Goal: Information Seeking & Learning: Learn about a topic

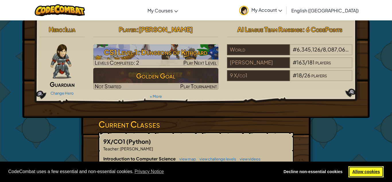
click at [368, 168] on link "Allow cookies" at bounding box center [366, 171] width 35 height 11
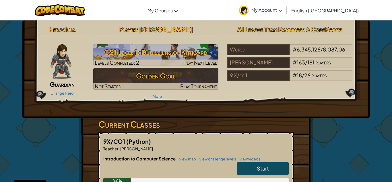
click at [244, 163] on link "Start" at bounding box center [263, 168] width 52 height 13
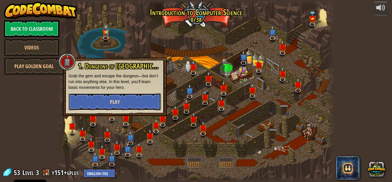
click at [111, 107] on button "Play" at bounding box center [115, 101] width 93 height 17
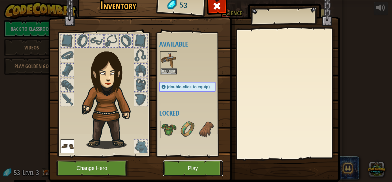
click at [186, 168] on button "Play" at bounding box center [193, 168] width 60 height 16
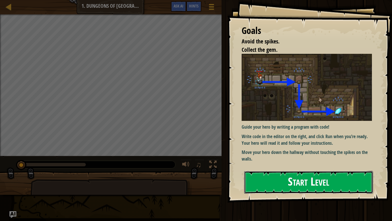
click at [289, 182] on button "Start Level" at bounding box center [309, 182] width 129 height 23
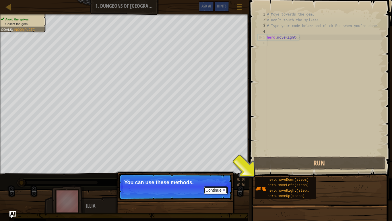
click at [221, 182] on button "Continue" at bounding box center [216, 189] width 24 height 7
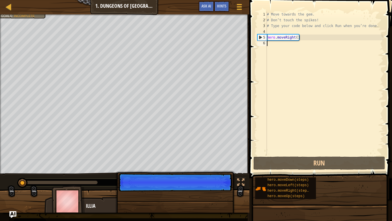
scroll to position [3, 0]
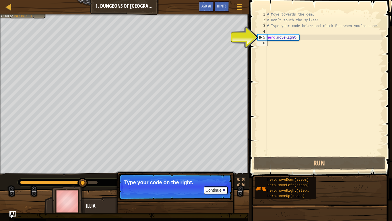
click at [279, 39] on div "# Move towards the gem. # Don’t touch the spikes! # Type your code below and cl…" at bounding box center [325, 88] width 118 height 155
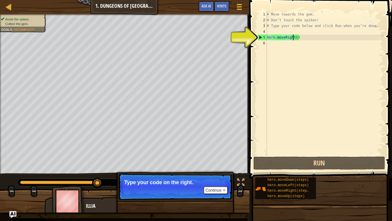
click at [294, 37] on div "# Move towards the gem. # Don’t touch the spikes! # Type your code below and cl…" at bounding box center [325, 88] width 118 height 155
click at [260, 37] on div "5" at bounding box center [262, 37] width 9 height 6
type textarea "hero.moveRight()"
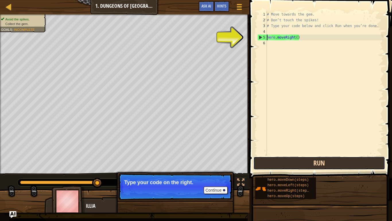
click at [307, 165] on button "Run" at bounding box center [320, 162] width 132 height 13
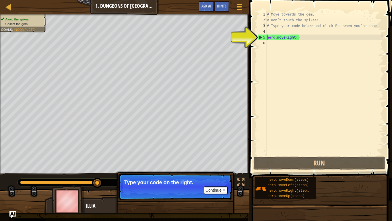
click at [271, 44] on div "# Move towards the gem. # Don’t touch the spikes! # Type your code below and cl…" at bounding box center [325, 88] width 118 height 155
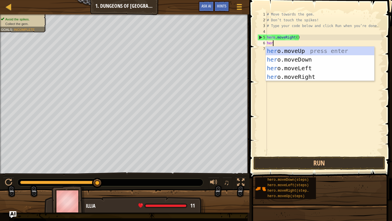
type textarea "hero"
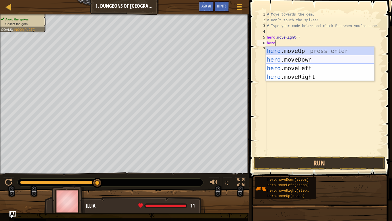
click at [287, 58] on div "hero .moveUp press enter hero .moveDown press enter hero .moveLeft press enter …" at bounding box center [320, 73] width 109 height 52
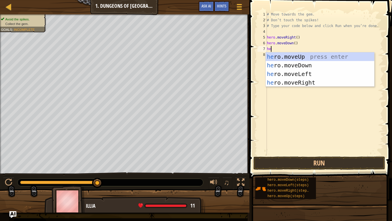
type textarea "hero"
click at [301, 86] on div "hero .moveUp press enter hero .moveDown press enter hero .moveLeft press enter …" at bounding box center [320, 78] width 109 height 52
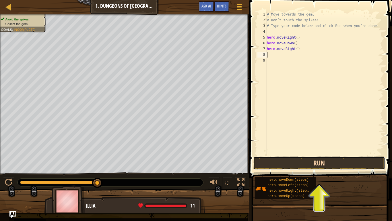
click at [298, 162] on button "Run" at bounding box center [320, 162] width 132 height 13
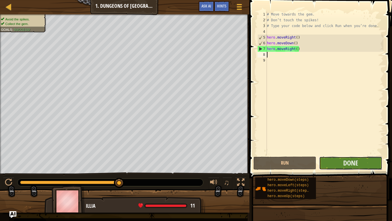
click at [339, 162] on button "Done" at bounding box center [350, 162] width 63 height 13
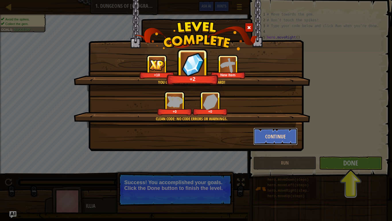
click at [265, 139] on button "Continue" at bounding box center [276, 136] width 45 height 17
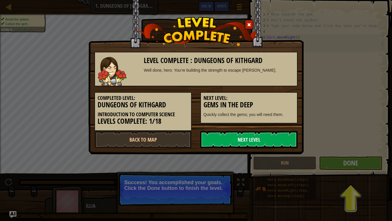
click at [229, 141] on link "Next Level" at bounding box center [249, 139] width 97 height 17
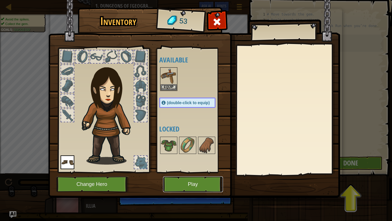
click at [175, 180] on button "Play" at bounding box center [193, 184] width 60 height 16
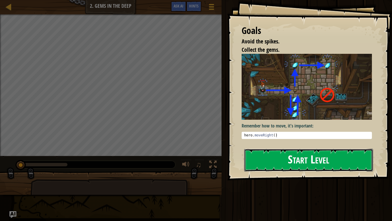
click at [265, 153] on button "Start Level" at bounding box center [309, 160] width 129 height 23
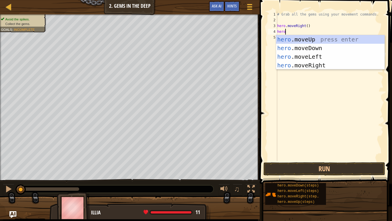
type textarea "hero"
click at [295, 41] on div "hero .moveUp press enter hero .moveDown press enter hero .moveLeft press enter …" at bounding box center [330, 61] width 109 height 52
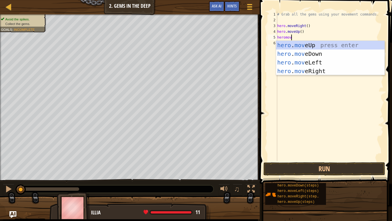
scroll to position [3, 2]
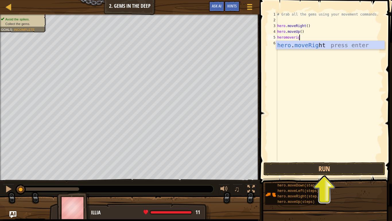
type textarea "heromoveright"
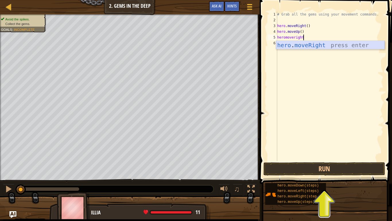
click at [365, 45] on div "hero . moveRight press enter" at bounding box center [330, 54] width 109 height 26
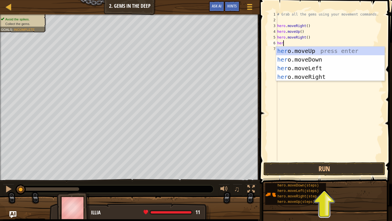
type textarea "hero"
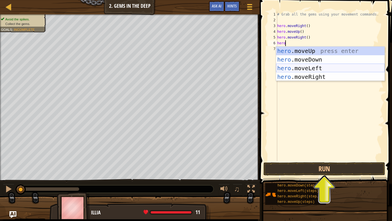
click at [298, 66] on div "hero .moveUp press enter hero .moveDown press enter hero .moveLeft press enter …" at bounding box center [330, 73] width 109 height 52
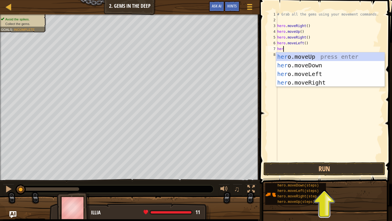
type textarea "hero"
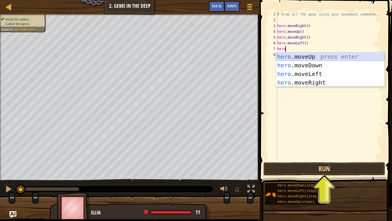
click at [296, 60] on div "hero .moveUp press enter hero .moveDown press enter hero .moveLeft press enter …" at bounding box center [330, 78] width 109 height 52
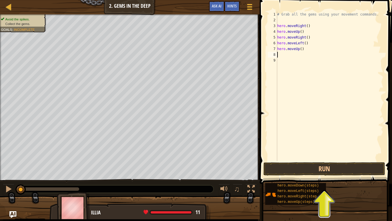
scroll to position [3, 0]
click at [299, 51] on div "# Grab all the gems using your movement commands. hero . moveRight ( ) hero . m…" at bounding box center [329, 91] width 107 height 161
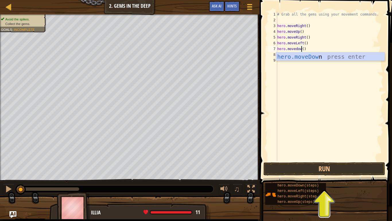
scroll to position [3, 3]
click at [284, 57] on div "hero.moveDow n press enter" at bounding box center [330, 65] width 109 height 26
type textarea "hero.moveDown"
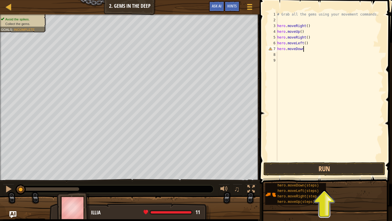
click at [284, 57] on div "# Grab all the gems using your movement commands. hero . moveRight ( ) hero . m…" at bounding box center [329, 91] width 107 height 161
click at [284, 55] on div "# Grab all the gems using your movement commands. hero . moveRight ( ) hero . m…" at bounding box center [329, 91] width 107 height 161
click at [294, 51] on div "# Grab all the gems using your movement commands. hero . moveRight ( ) hero . m…" at bounding box center [329, 91] width 107 height 161
click at [305, 49] on div "# Grab all the gems using your movement commands. hero . moveRight ( ) hero . m…" at bounding box center [329, 91] width 107 height 161
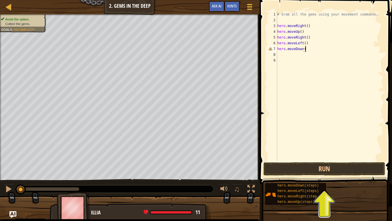
type textarea "hero.moveDown()"
click at [295, 59] on div "# Grab all the gems using your movement commands. hero . moveRight ( ) hero . m…" at bounding box center [329, 91] width 107 height 161
click at [294, 55] on div "# Grab all the gems using your movement commands. hero . moveRight ( ) hero . m…" at bounding box center [329, 91] width 107 height 161
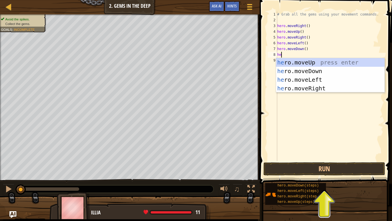
type textarea "hero"
click at [297, 68] on div "hero .moveUp press enter hero .moveDown press enter hero .moveLeft press enter …" at bounding box center [330, 84] width 109 height 52
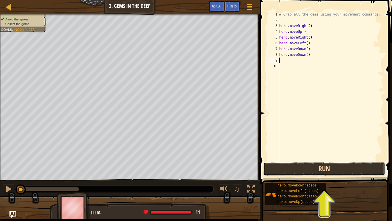
click at [302, 167] on button "Run" at bounding box center [325, 168] width 122 height 13
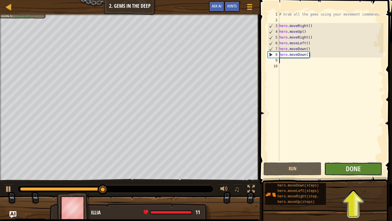
click at [333, 169] on button "Done" at bounding box center [354, 168] width 58 height 13
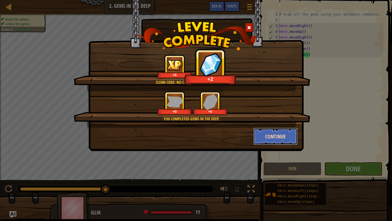
click at [265, 136] on button "Continue" at bounding box center [276, 136] width 45 height 17
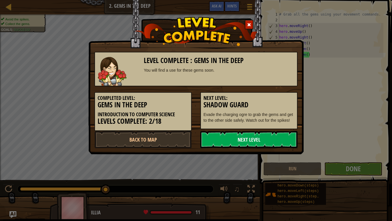
click at [254, 141] on link "Next Level" at bounding box center [249, 139] width 97 height 17
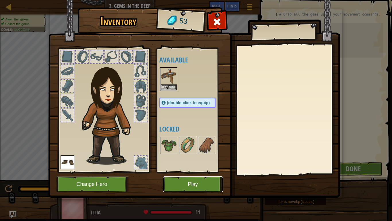
click at [206, 180] on button "Play" at bounding box center [193, 184] width 60 height 16
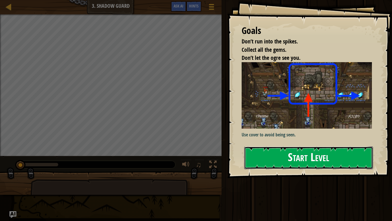
click at [335, 159] on button "Start Level" at bounding box center [309, 157] width 129 height 23
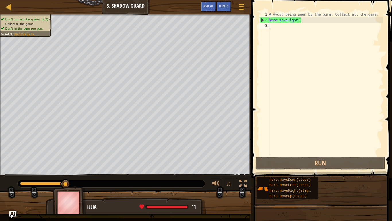
scroll to position [3, 0]
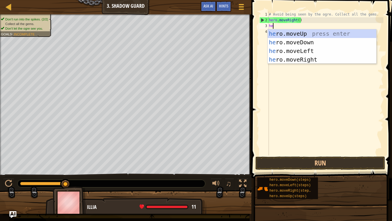
type textarea "hero"
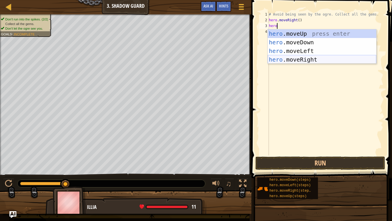
click at [291, 59] on div "hero .moveUp press enter hero .moveDown press enter hero .moveLeft press enter …" at bounding box center [322, 55] width 109 height 52
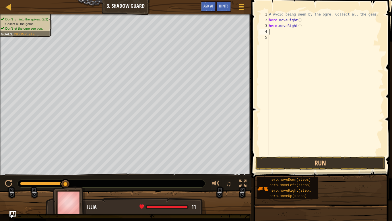
scroll to position [3, 0]
click at [288, 163] on button "Run" at bounding box center [321, 162] width 130 height 13
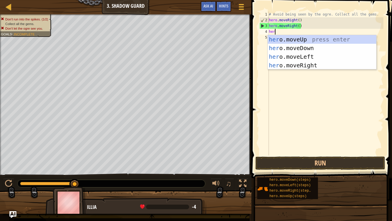
type textarea "hero"
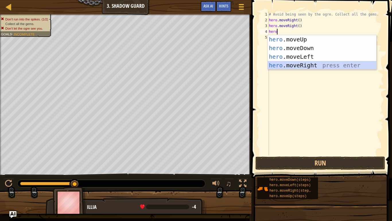
click at [319, 63] on div "hero .moveUp press enter hero .moveDown press enter hero .moveLeft press enter …" at bounding box center [322, 61] width 109 height 52
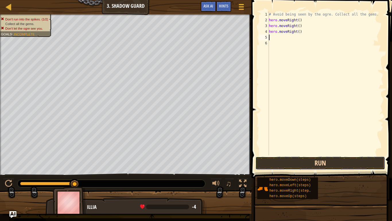
click at [304, 162] on button "Run" at bounding box center [321, 162] width 130 height 13
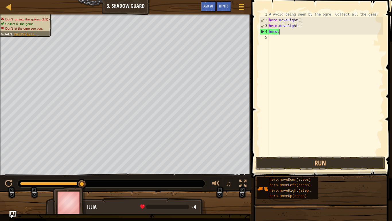
type textarea "h"
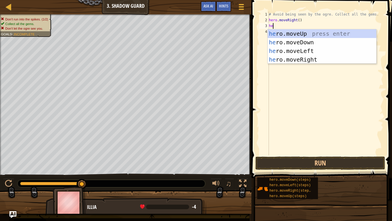
type textarea "hero"
click at [306, 36] on div "hero .moveUp press enter hero .moveDown press enter hero .moveLeft press enter …" at bounding box center [322, 55] width 109 height 52
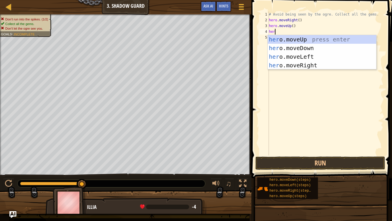
type textarea "hero"
click at [300, 62] on div "hero .moveUp press enter hero .moveDown press enter hero .moveLeft press enter …" at bounding box center [322, 61] width 109 height 52
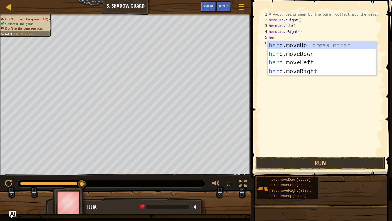
type textarea "hero"
click at [304, 55] on div "hero .moveUp press enter hero .moveDown press enter hero .moveLeft press enter …" at bounding box center [322, 67] width 109 height 52
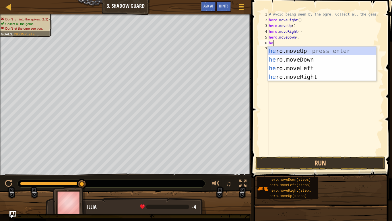
type textarea "hero"
click at [299, 75] on div "hero .moveUp press enter hero .moveDown press enter hero .moveLeft press enter …" at bounding box center [322, 73] width 109 height 52
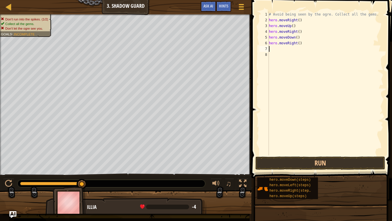
scroll to position [3, 0]
click at [317, 157] on button "Run" at bounding box center [321, 162] width 130 height 13
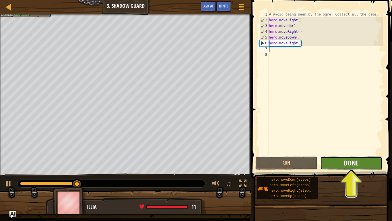
click at [345, 167] on span "Done" at bounding box center [351, 162] width 15 height 9
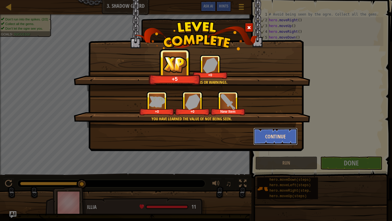
click at [274, 133] on button "Continue" at bounding box center [276, 136] width 45 height 17
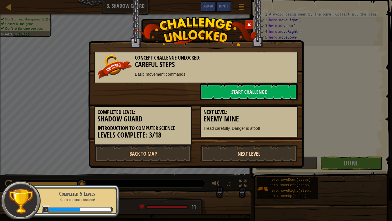
click at [231, 148] on link "Next Level" at bounding box center [249, 153] width 97 height 17
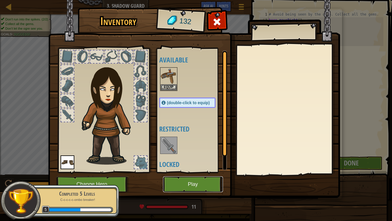
click at [172, 179] on button "Play" at bounding box center [193, 184] width 60 height 16
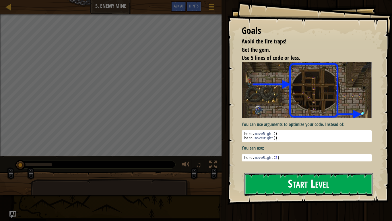
click at [263, 182] on button "Start Level" at bounding box center [309, 184] width 129 height 23
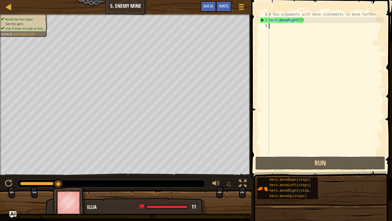
click at [301, 21] on div "# Use arguments with move statements to move farther. hero . moveRight ( 3 )" at bounding box center [326, 88] width 116 height 155
click at [302, 21] on div "# Use arguments with move statements to move farther. hero . moveRight ( 3 )" at bounding box center [326, 88] width 116 height 155
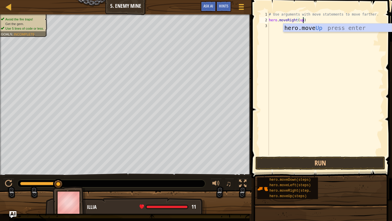
scroll to position [3, 5]
click at [319, 30] on div "hero.move Up press enter" at bounding box center [338, 37] width 109 height 26
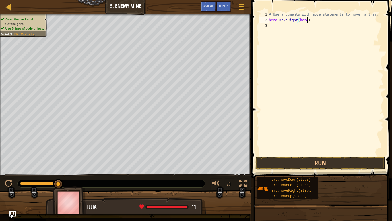
type textarea "hero.moveRight(her)"
click at [318, 26] on div "# Use arguments with move statements to move farther. hero . moveRight ( her )" at bounding box center [326, 88] width 116 height 155
click at [311, 19] on div "# Use arguments with move statements to move farther. hero . moveRight ( her )" at bounding box center [326, 88] width 116 height 155
click at [304, 21] on div "# Use arguments with move statements to move farther. hero . moveRight ( her )" at bounding box center [326, 88] width 116 height 155
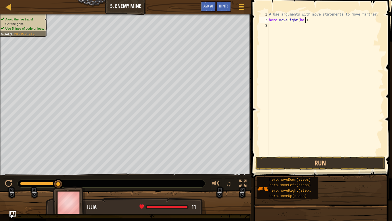
click at [305, 22] on div "# Use arguments with move statements to move farther. hero . moveRight ( her )" at bounding box center [326, 88] width 116 height 155
type textarea "hero.moveRight(3)"
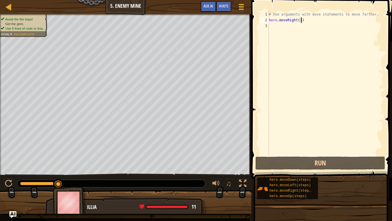
scroll to position [3, 5]
click at [310, 27] on div "# Use arguments with move statements to move farther. hero . moveRight ( 3 )" at bounding box center [326, 88] width 116 height 155
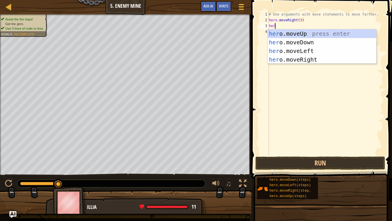
scroll to position [3, 1]
type textarea "hero"
click at [288, 36] on div "hero .moveUp press enter hero .moveDown press enter hero .moveLeft press enter …" at bounding box center [322, 55] width 109 height 52
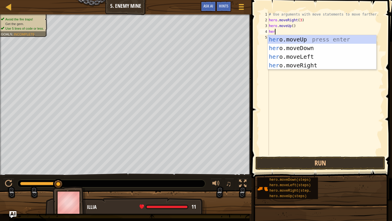
type textarea "hero"
click at [290, 66] on div "hero .moveUp press enter hero .moveDown press enter hero .moveLeft press enter …" at bounding box center [322, 61] width 109 height 52
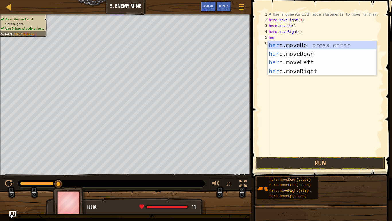
type textarea "hero"
click at [293, 52] on div "hero .moveUp press enter hero .moveDown press enter hero .moveLeft press enter …" at bounding box center [322, 67] width 109 height 52
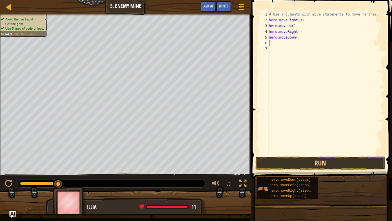
scroll to position [3, 0]
click at [298, 39] on div "# Use arguments with move statements to move farther. hero . moveRight ( 3 ) he…" at bounding box center [326, 88] width 116 height 155
type textarea "hero.moveDown(3)"
click at [280, 43] on div "# Use arguments with move statements to move farther. hero . moveRight ( 3 ) he…" at bounding box center [326, 88] width 116 height 155
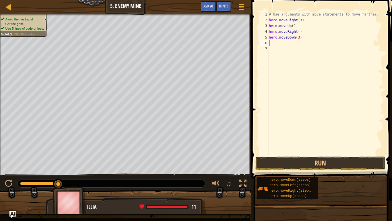
scroll to position [3, 0]
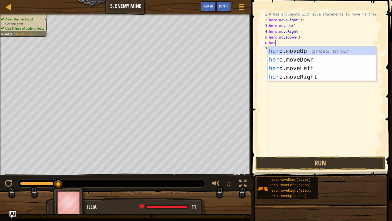
type textarea "hero"
click at [291, 65] on div "hero .moveUp press enter hero .moveDown press enter hero .moveLeft press enter …" at bounding box center [322, 73] width 109 height 52
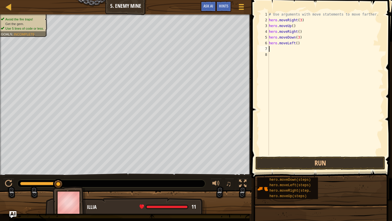
click at [298, 44] on div "# Use arguments with move statements to move farther. hero . moveRight ( 3 ) he…" at bounding box center [326, 88] width 116 height 155
click at [295, 45] on div "# Use arguments with move statements to move farther. hero . moveRight ( 3 ) he…" at bounding box center [326, 88] width 116 height 155
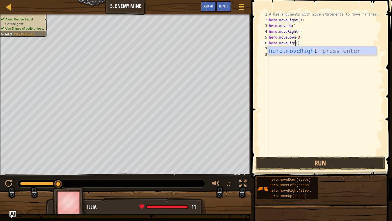
scroll to position [3, 4]
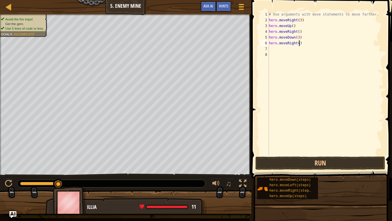
click at [300, 45] on div "# Use arguments with move statements to move farther. hero . moveRight ( 3 ) he…" at bounding box center [326, 88] width 116 height 155
type textarea "hero.moveRight(2)"
click at [317, 161] on button "Run" at bounding box center [321, 162] width 130 height 13
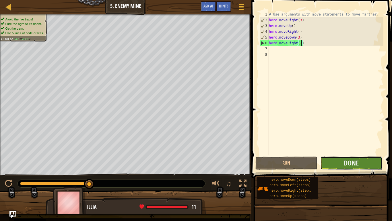
click at [329, 161] on button "Done" at bounding box center [352, 162] width 62 height 13
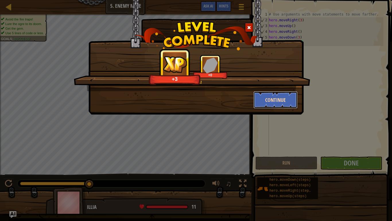
click at [278, 99] on button "Continue" at bounding box center [276, 99] width 45 height 17
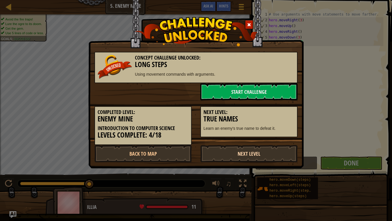
click at [233, 155] on link "Next Level" at bounding box center [249, 153] width 97 height 17
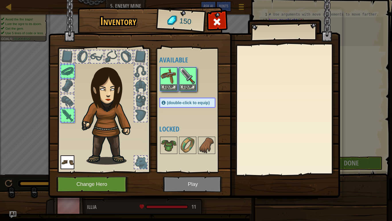
click at [172, 182] on img at bounding box center [194, 93] width 292 height 209
click at [187, 87] on button "Equip" at bounding box center [188, 87] width 16 height 6
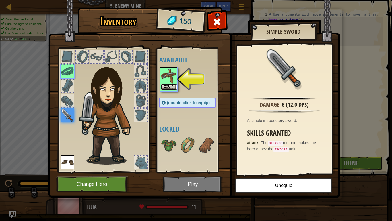
click at [170, 87] on button "Equip" at bounding box center [169, 87] width 16 height 6
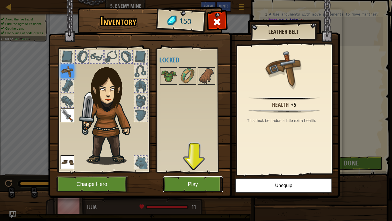
click at [193, 182] on button "Play" at bounding box center [193, 184] width 60 height 16
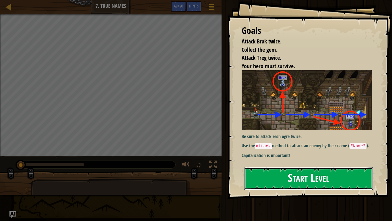
click at [286, 172] on button "Start Level" at bounding box center [309, 178] width 129 height 23
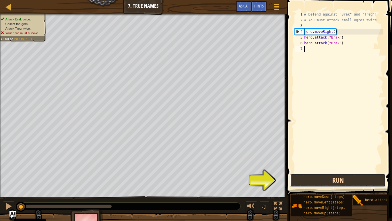
click at [323, 175] on button "Run" at bounding box center [338, 180] width 96 height 13
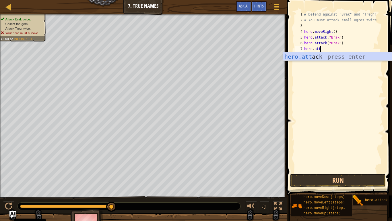
scroll to position [3, 2]
click at [319, 57] on div "hero.att ack press enter" at bounding box center [338, 65] width 109 height 26
click at [332, 56] on div "hero.attack press enter" at bounding box center [338, 65] width 109 height 26
click at [327, 55] on div "hero.attack press enter" at bounding box center [338, 65] width 109 height 26
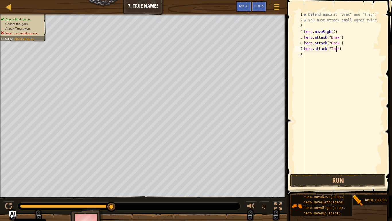
scroll to position [3, 5]
type textarea "hero.attack("Treg")"
click at [324, 182] on button "Run" at bounding box center [338, 180] width 96 height 13
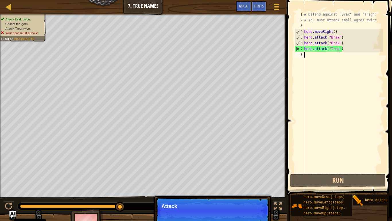
click at [315, 55] on div "# Defend against "Brak" and "Treg"! # You must attack small ogres twice. hero .…" at bounding box center [343, 97] width 80 height 172
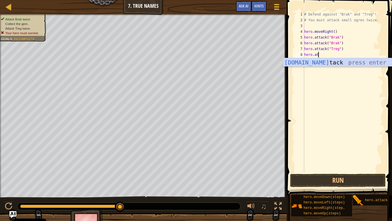
scroll to position [3, 2]
click at [317, 58] on div "hero.att ack press enter" at bounding box center [338, 71] width 109 height 26
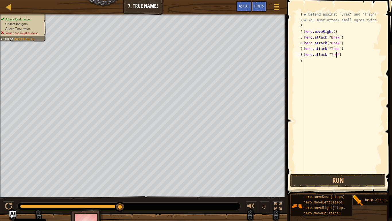
type textarea "hero.attack("Treg")"
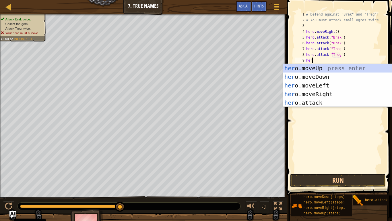
type textarea "hero"
click at [309, 94] on div "hero .moveUp press enter hero .moveDown press enter hero .moveLeft press enter …" at bounding box center [338, 94] width 109 height 60
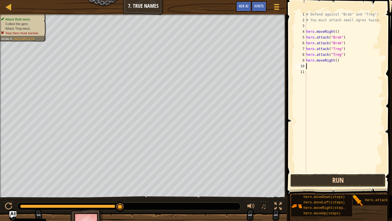
click at [317, 178] on button "Run" at bounding box center [338, 180] width 96 height 13
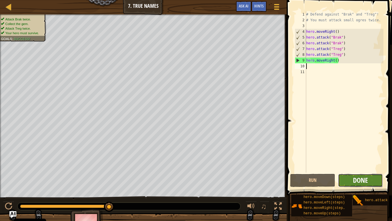
click at [354, 182] on span "Done" at bounding box center [360, 179] width 15 height 9
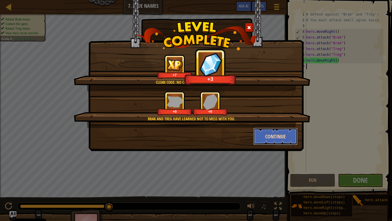
click at [288, 136] on button "Continue" at bounding box center [276, 136] width 45 height 17
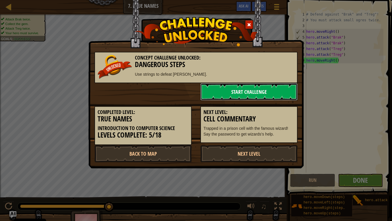
click at [267, 96] on link "Start Challenge" at bounding box center [249, 91] width 97 height 17
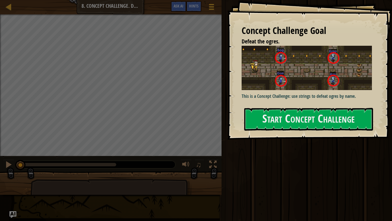
click at [269, 95] on p "This is a Concept Challenge: use strings to defeat ogres by name." at bounding box center [307, 96] width 130 height 7
click at [285, 120] on button "Start Concept Challenge" at bounding box center [309, 119] width 129 height 23
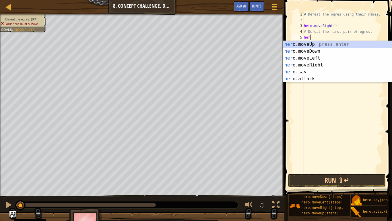
scroll to position [3, 1]
click at [295, 78] on div "hero .moveUp press enter hero .moveDown press enter hero .moveLeft press enter …" at bounding box center [338, 68] width 109 height 55
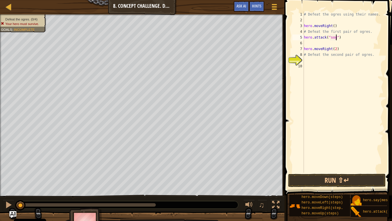
scroll to position [3, 5]
type textarea "hero.attack("sog")"
click at [318, 45] on div "# Defeat the ogres using their names. hero . moveRight ( ) # Defeat the first p…" at bounding box center [343, 97] width 81 height 172
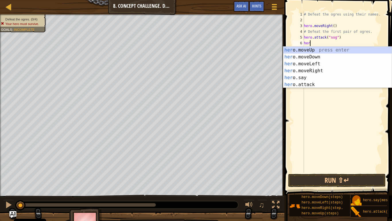
scroll to position [3, 1]
click at [317, 83] on div "hero .moveUp press enter hero .moveDown press enter hero .moveLeft press enter …" at bounding box center [338, 74] width 109 height 55
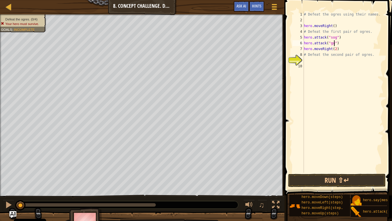
type textarea "hero.attack("gos")"
click at [308, 60] on div "# Defeat the ogres using their names. hero . moveRight ( ) # Defeat the first p…" at bounding box center [343, 97] width 81 height 172
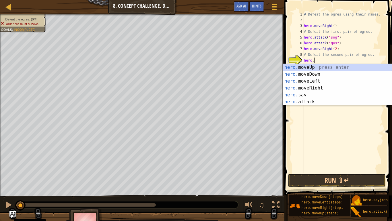
scroll to position [3, 1]
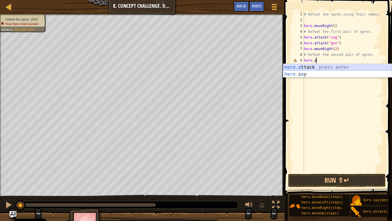
click at [310, 66] on div "hero.a ttack press enter hero. s a y press enter" at bounding box center [338, 78] width 109 height 28
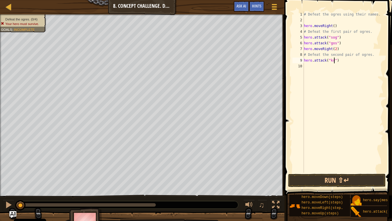
type textarea "hero.attack("kro")"
click at [313, 69] on div "# Defeat the ogres using their names. hero . moveRight ( ) # Defeat the first p…" at bounding box center [343, 97] width 81 height 172
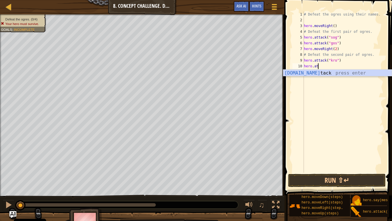
scroll to position [3, 2]
click at [306, 71] on div "hero.att ack press enter" at bounding box center [338, 80] width 109 height 21
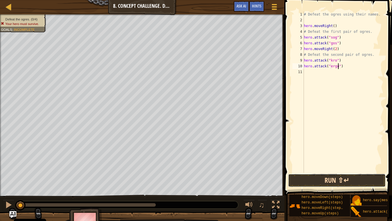
click at [323, 176] on button "Run ⇧↵" at bounding box center [337, 180] width 98 height 13
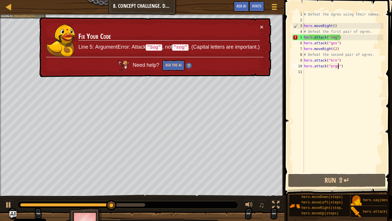
click at [335, 39] on div "# Defeat the ogres using their names. hero . moveRight ( ) # Defeat the first p…" at bounding box center [343, 97] width 81 height 172
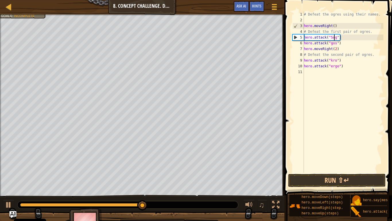
scroll to position [3, 5]
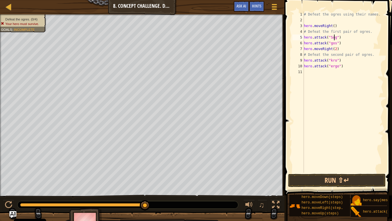
click at [333, 44] on div "# Defeat the ogres using their names. hero . moveRight ( ) # Defeat the first p…" at bounding box center [343, 97] width 81 height 172
click at [332, 60] on div "# Defeat the ogres using their names. hero . moveRight ( ) # Defeat the first p…" at bounding box center [343, 97] width 81 height 172
click at [332, 66] on div "# Defeat the ogres using their names. hero . moveRight ( ) # Defeat the first p…" at bounding box center [343, 97] width 81 height 172
click at [316, 178] on button "Run ⇧↵" at bounding box center [337, 180] width 98 height 13
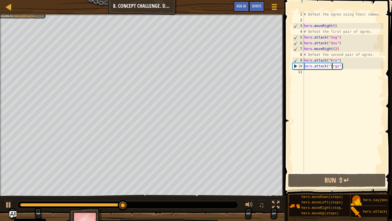
click at [341, 39] on div "# Defeat the ogres using their names. hero . moveRight ( ) # Defeat the first p…" at bounding box center [343, 97] width 81 height 172
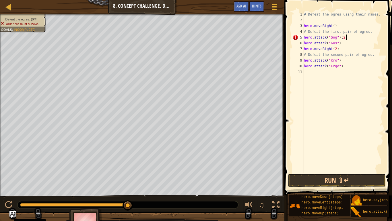
scroll to position [3, 6]
click at [341, 45] on div "# Defeat the ogres using their names. hero . moveRight ( ) # Defeat the first p…" at bounding box center [343, 97] width 81 height 172
click at [341, 45] on div "# Defeat the ogres using their names. hero . moveRight ( ) # Defeat the first p…" at bounding box center [343, 91] width 81 height 161
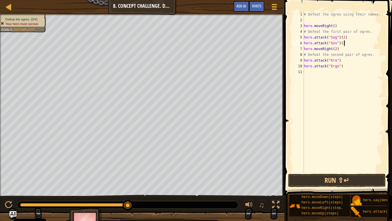
scroll to position [3, 6]
click at [344, 61] on div "# Defeat the ogres using their names. hero . moveRight ( ) # Defeat the first p…" at bounding box center [343, 97] width 81 height 172
type textarea "hero.attack("Kro")(2)"
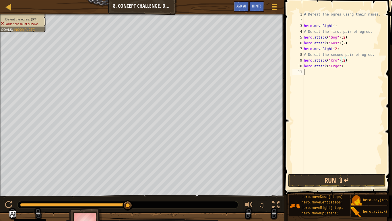
click at [347, 69] on div "# Defeat the ogres using their names. hero . moveRight ( ) # Defeat the first p…" at bounding box center [343, 97] width 81 height 172
click at [345, 68] on div "# Defeat the ogres using their names. hero . moveRight ( ) # Defeat the first p…" at bounding box center [343, 97] width 81 height 172
type textarea "hero.attack("Ergo")(2)"
click at [347, 180] on button "Run ⇧↵" at bounding box center [337, 180] width 98 height 13
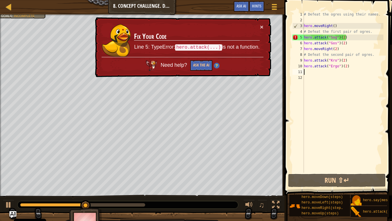
click at [356, 36] on div "# Defeat the ogres using their names. hero . moveRight ( ) # Defeat the first p…" at bounding box center [343, 97] width 81 height 172
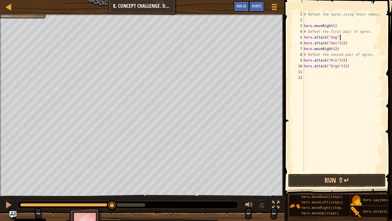
click at [356, 45] on div "# Defeat the ogres using their names. hero . moveRight ( ) # Defeat the first p…" at bounding box center [343, 97] width 81 height 172
click at [353, 61] on div "# Defeat the ogres using their names. hero . moveRight ( ) # Defeat the first p…" at bounding box center [343, 97] width 81 height 172
click at [350, 68] on div "# Defeat the ogres using their names. hero . moveRight ( ) # Defeat the first p…" at bounding box center [343, 97] width 81 height 172
click at [342, 37] on div "# Defeat the ogres using their names. hero . moveRight ( ) # Defeat the first p…" at bounding box center [343, 97] width 81 height 172
type textarea "hero.attack("Sog")"
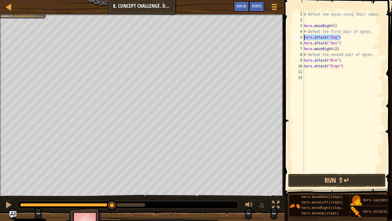
drag, startPoint x: 342, startPoint y: 37, endPoint x: 303, endPoint y: 37, distance: 39.1
click at [303, 37] on div "hero.attack("Sog") 1 2 3 4 5 6 7 8 9 10 11 12 # Defeat the ogres using their na…" at bounding box center [338, 91] width 92 height 161
click at [353, 36] on div "# Defeat the ogres using their names. hero . moveRight ( ) # Defeat the first p…" at bounding box center [343, 91] width 81 height 161
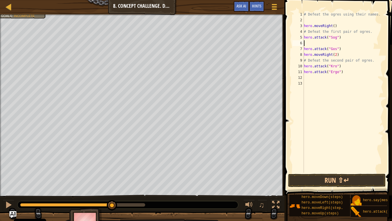
paste textarea "hero.attack("Sog")"
drag, startPoint x: 342, startPoint y: 49, endPoint x: 305, endPoint y: 46, distance: 36.6
click at [305, 46] on div "# Defeat the ogres using their names. hero . moveRight ( ) # Defeat the first p…" at bounding box center [343, 97] width 81 height 172
type textarea "hero.attack("Gos")"
click at [342, 49] on div "# Defeat the ogres using their names. hero . moveRight ( ) # Defeat the first p…" at bounding box center [343, 91] width 81 height 161
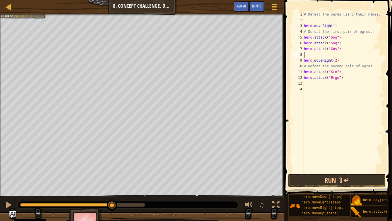
type textarea "v"
paste textarea "hero.attack("Gos")"
drag, startPoint x: 341, startPoint y: 72, endPoint x: 304, endPoint y: 73, distance: 36.8
click at [304, 73] on div "# Defeat the ogres using their names. hero . moveRight ( ) # Defeat the first p…" at bounding box center [343, 97] width 81 height 172
type textarea "hero.attack("Kro")"
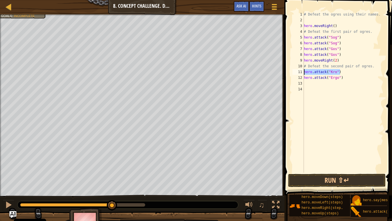
click at [348, 74] on div "# Defeat the ogres using their names. hero . moveRight ( ) # Defeat the first p…" at bounding box center [343, 91] width 81 height 161
paste textarea "hero.attack("Kro")"
type textarea "hero.attack("Kro")"
click at [313, 88] on div "# Defeat the ogres using their names. hero . moveRight ( ) # Defeat the first p…" at bounding box center [343, 97] width 81 height 172
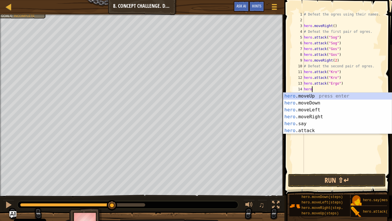
scroll to position [3, 1]
click at [309, 130] on div "hero .moveUp press enter hero .moveDown press enter hero .moveLeft press enter …" at bounding box center [338, 120] width 109 height 55
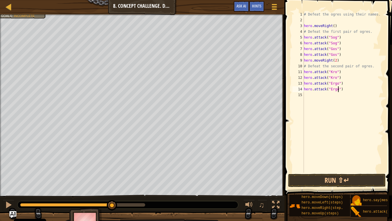
scroll to position [3, 5]
type textarea "hero.attack("Ergo")"
click at [323, 175] on button "Run ⇧↵" at bounding box center [337, 180] width 98 height 13
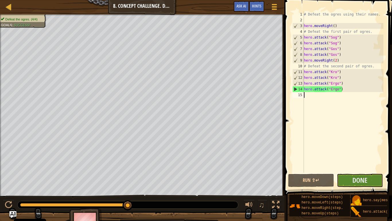
click at [307, 96] on div "# Defeat the ogres using their names. hero . moveRight ( ) # Defeat the first p…" at bounding box center [343, 97] width 81 height 172
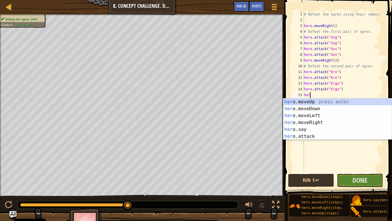
type textarea "hero"
click at [318, 121] on div "hero .moveUp press enter hero .moveDown press enter hero .moveLeft press enter …" at bounding box center [338, 125] width 109 height 55
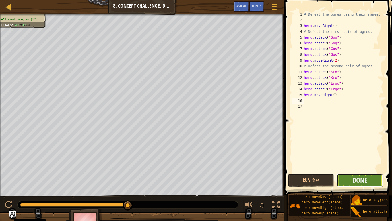
click at [348, 177] on button "Done" at bounding box center [360, 180] width 46 height 13
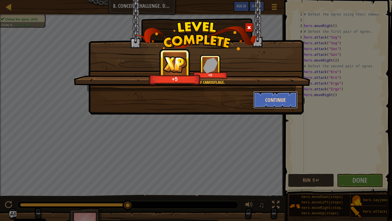
click at [275, 99] on button "Continue" at bounding box center [276, 99] width 45 height 17
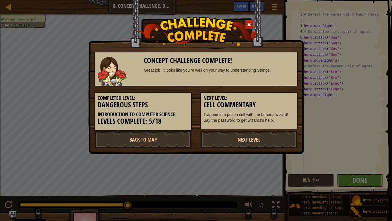
click at [230, 140] on link "Next Level" at bounding box center [249, 139] width 97 height 17
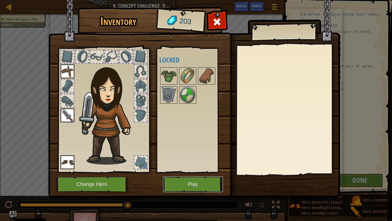
click at [193, 181] on button "Play" at bounding box center [193, 184] width 60 height 16
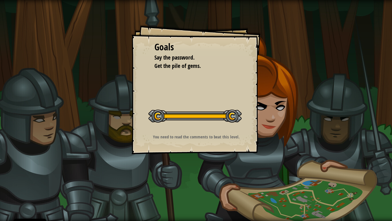
click at [193, 181] on div "Goals Say the password. Get the pile of gems. Start Level Error loading from se…" at bounding box center [196, 110] width 392 height 221
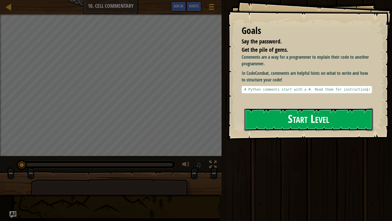
click at [319, 108] on button "Start Level" at bounding box center [309, 119] width 129 height 23
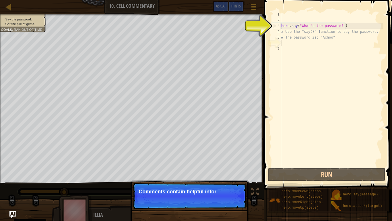
click at [313, 26] on div "hero . say ( "What's the password?" ) # Use the "say()" function to say the pas…" at bounding box center [331, 94] width 103 height 167
type textarea "hero.say("What's the password?")"
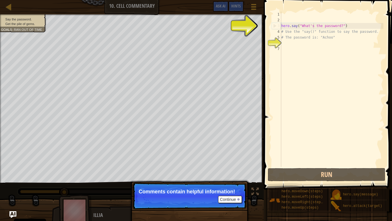
click at [303, 43] on div "hero . say ( "What's the password?" ) # Use the "say()" function to say the pas…" at bounding box center [331, 94] width 103 height 167
click at [282, 42] on div "hero . say ( "What's the password?" ) # Use the "say()" function to say the pas…" at bounding box center [331, 94] width 103 height 167
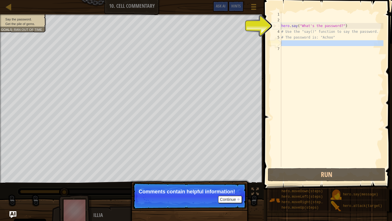
click at [282, 42] on div "hero . say ( "What's the password?" ) # Use the "say()" function to say the pas…" at bounding box center [331, 88] width 103 height 155
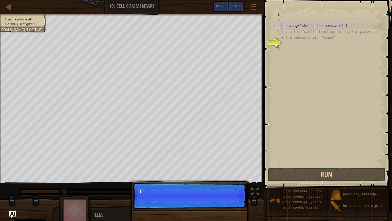
click at [293, 24] on div "hero . say ( "What's the password?" ) # Use the "say()" function to say the pas…" at bounding box center [331, 94] width 103 height 167
type textarea "hero.say("What's the password?")"
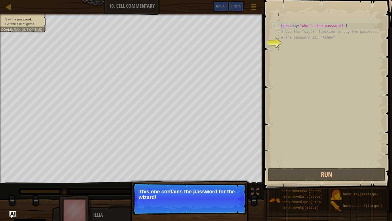
click at [307, 47] on div "hero . say ( "What's the password?" ) # Use the "say()" function to say the pas…" at bounding box center [331, 94] width 103 height 167
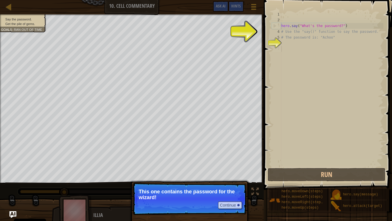
click at [307, 47] on div "hero . say ( "What's the password?" ) # Use the "say()" function to say the pas…" at bounding box center [331, 94] width 103 height 167
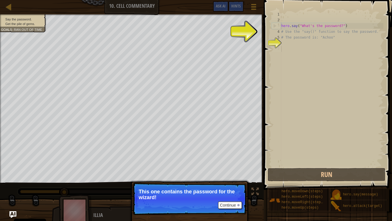
click at [293, 44] on div "hero . say ( "What's the password?" ) # Use the "say()" function to say the pas…" at bounding box center [331, 94] width 103 height 167
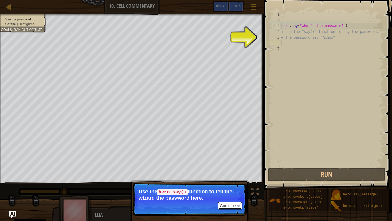
click at [221, 182] on button "Continue" at bounding box center [230, 205] width 24 height 7
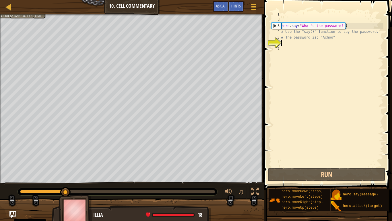
scroll to position [3, 0]
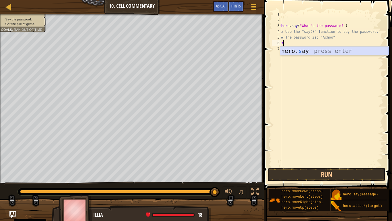
click at [295, 50] on div "hero. s ay press enter" at bounding box center [334, 60] width 109 height 26
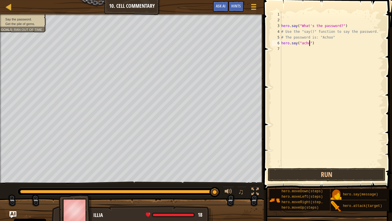
scroll to position [3, 5]
click at [331, 174] on button "Run" at bounding box center [327, 174] width 118 height 13
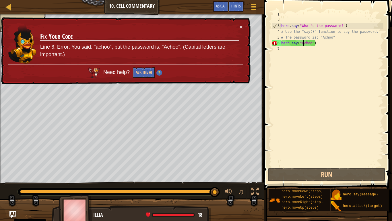
click at [304, 43] on div "hero . say ( "What's the password?" ) # Use the "say()" function to say the pas…" at bounding box center [331, 94] width 103 height 167
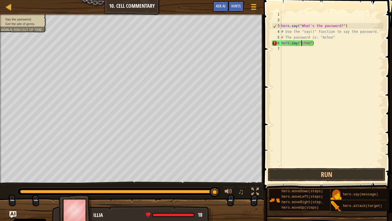
scroll to position [3, 3]
type textarea "hero.say("Achoo")"
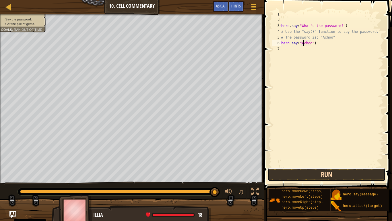
click at [320, 175] on button "Run" at bounding box center [327, 174] width 118 height 13
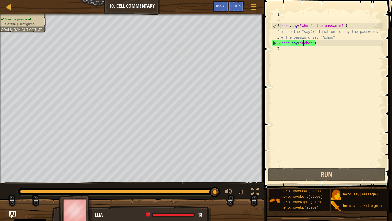
click at [289, 49] on div "hero . say ( "What's the password?" ) # Use the "say()" function to say the pas…" at bounding box center [331, 94] width 103 height 167
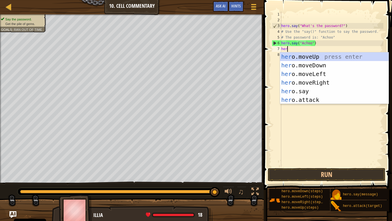
type textarea "hero"
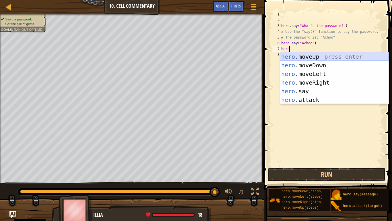
click at [310, 56] on div "hero .moveUp press enter hero .moveDown press enter hero .moveLeft press enter …" at bounding box center [334, 86] width 109 height 69
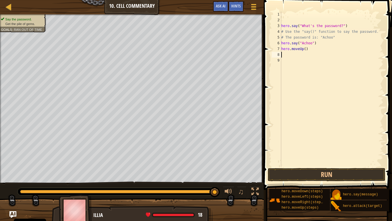
scroll to position [3, 0]
click at [296, 177] on button "Run" at bounding box center [327, 174] width 118 height 13
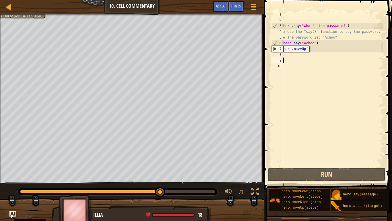
click at [286, 53] on div "hero . say ( "What's the password?" ) # Use the "say()" function to say the pas…" at bounding box center [332, 94] width 101 height 167
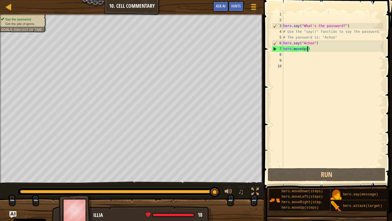
click at [308, 48] on div "hero . say ( "What's the password?" ) # Use the "say()" function to say the pas…" at bounding box center [332, 94] width 101 height 167
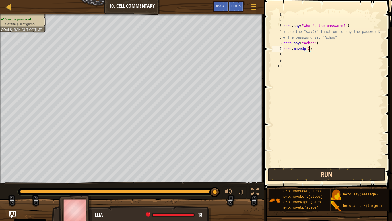
type textarea "hero.moveUp(2)"
click at [319, 173] on button "Run" at bounding box center [327, 174] width 118 height 13
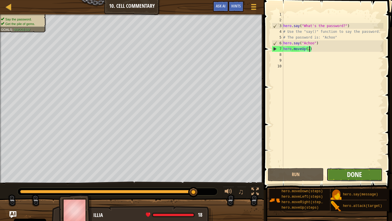
click at [352, 177] on span "Done" at bounding box center [354, 174] width 15 height 9
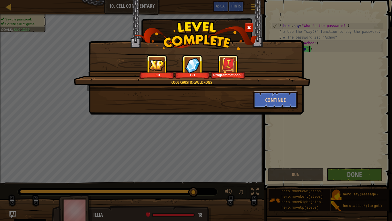
click at [279, 99] on button "Continue" at bounding box center [276, 99] width 45 height 17
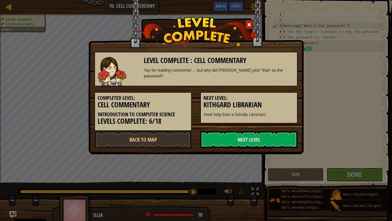
click at [238, 145] on link "Next Level" at bounding box center [249, 139] width 97 height 17
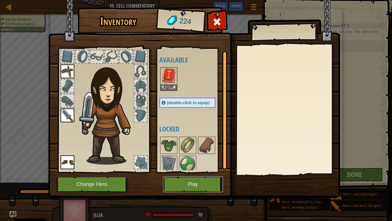
click at [175, 182] on button "Play" at bounding box center [193, 184] width 60 height 16
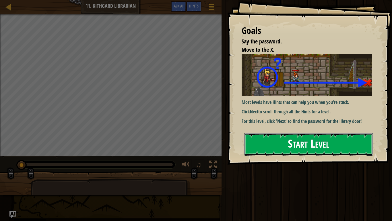
click at [305, 148] on button "Start Level" at bounding box center [309, 144] width 129 height 23
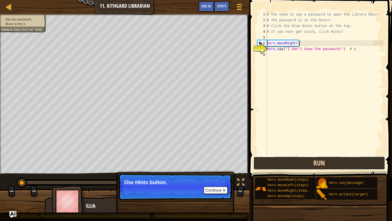
click at [279, 163] on button "Run" at bounding box center [320, 162] width 132 height 13
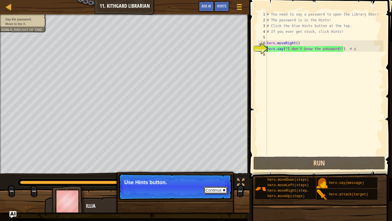
click at [214, 182] on button "Continue" at bounding box center [216, 189] width 24 height 7
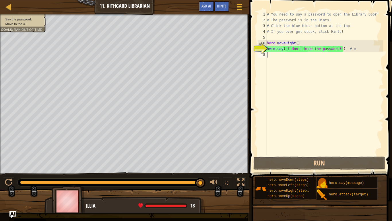
click at [276, 58] on div "# You need to say a password to open the Library Door! # The password is in the…" at bounding box center [325, 88] width 118 height 155
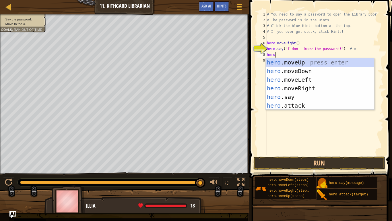
scroll to position [3, 1]
click at [288, 97] on div "hero .moveUp press enter hero .moveDown press enter hero .moveLeft press enter …" at bounding box center [320, 92] width 109 height 69
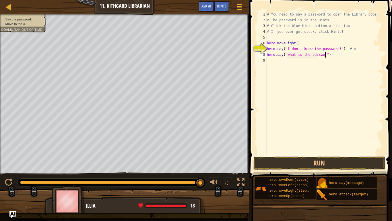
scroll to position [3, 9]
click at [304, 157] on button "Run" at bounding box center [320, 162] width 132 height 13
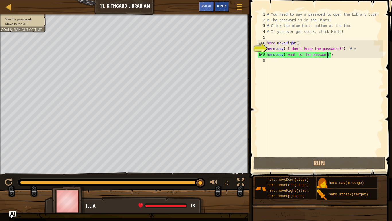
click at [225, 8] on span "Hints" at bounding box center [221, 5] width 9 height 5
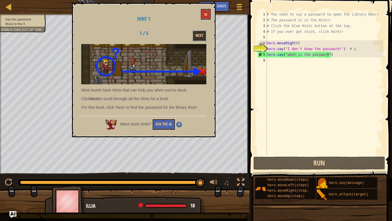
click at [197, 32] on button "Next" at bounding box center [200, 35] width 14 height 11
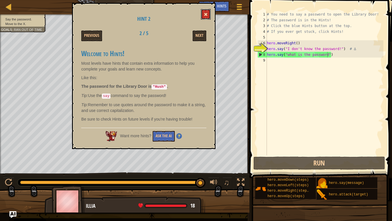
click at [208, 15] on button at bounding box center [206, 14] width 10 height 11
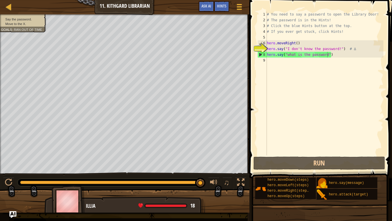
click at [326, 55] on div "# You need to say a password to open the Library Door! # The password is in the…" at bounding box center [325, 88] width 118 height 155
click at [328, 55] on div "# You need to say a password to open the Library Door! # The password is in the…" at bounding box center [325, 88] width 118 height 155
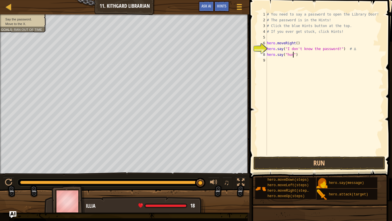
scroll to position [3, 4]
type textarea "hero.say("hush")"
click at [313, 159] on button "Run" at bounding box center [320, 162] width 132 height 13
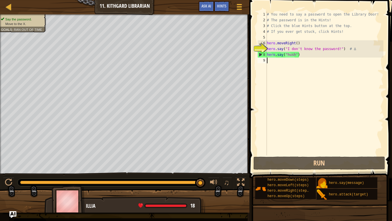
click at [270, 61] on div "# You need to say a password to open the Library Door! # The password is in the…" at bounding box center [325, 88] width 118 height 155
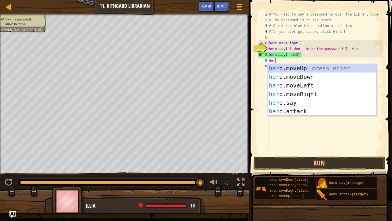
type textarea "hero"
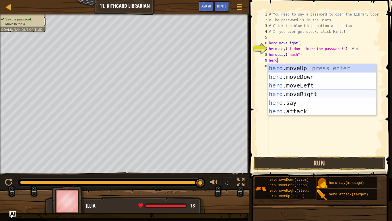
click at [293, 92] on div "hero .moveUp press enter hero .moveDown press enter hero .moveLeft press enter …" at bounding box center [322, 98] width 109 height 69
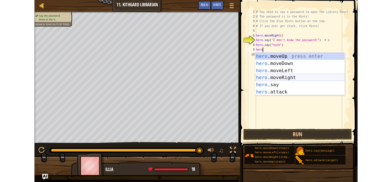
scroll to position [3, 0]
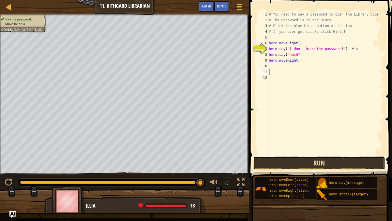
click at [322, 164] on button "Run" at bounding box center [320, 162] width 132 height 13
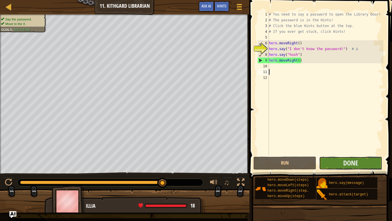
click at [322, 164] on button "Done" at bounding box center [350, 162] width 63 height 13
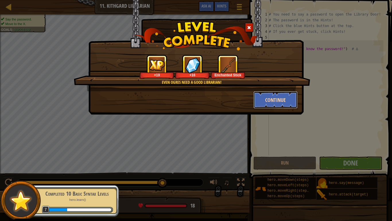
click at [276, 102] on button "Continue" at bounding box center [276, 99] width 45 height 17
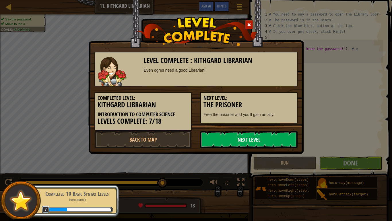
click at [254, 137] on link "Next Level" at bounding box center [249, 139] width 97 height 17
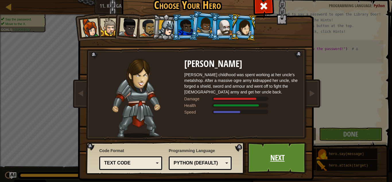
click at [259, 155] on link "Next" at bounding box center [278, 158] width 60 height 32
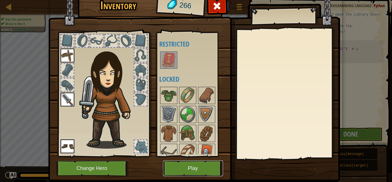
click at [204, 167] on button "Play" at bounding box center [193, 168] width 60 height 16
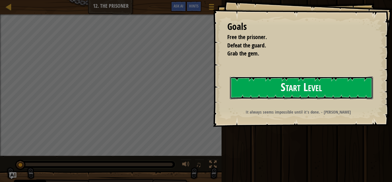
click at [302, 80] on button "Start Level" at bounding box center [301, 87] width 143 height 23
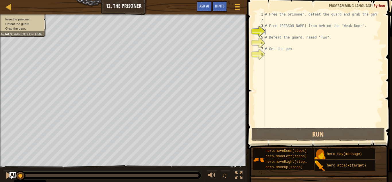
click at [274, 20] on div "# Free the prisoner, defeat the guard and grab the gem. # Free [PERSON_NAME] fr…" at bounding box center [324, 74] width 120 height 126
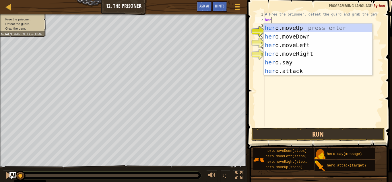
scroll to position [3, 1]
click at [284, 70] on div "hero .moveUp press enter hero .moveDown press enter hero .moveLeft press enter …" at bounding box center [318, 58] width 109 height 69
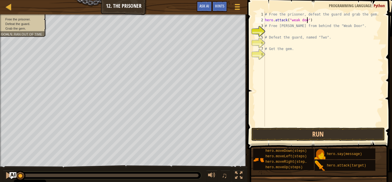
type textarea "hero.attack("weak door")"
click at [272, 33] on div "# Free the prisoner, defeat the guard and grab the gem. hero . attack ( "weak d…" at bounding box center [324, 74] width 120 height 126
click at [282, 130] on button "Run" at bounding box center [319, 134] width 134 height 13
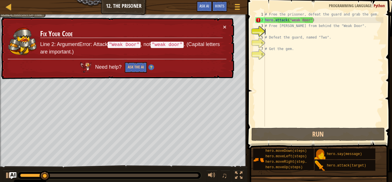
click at [294, 20] on div "# Free the prisoner, defeat the guard and grab the gem. hero . attack ( "weak d…" at bounding box center [324, 74] width 120 height 126
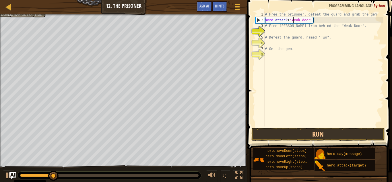
scroll to position [3, 4]
click at [289, 129] on button "Run" at bounding box center [319, 134] width 134 height 13
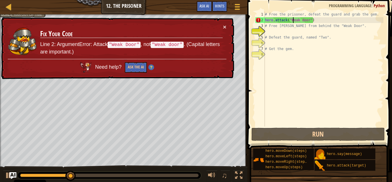
click at [304, 22] on div "# Free the prisoner, defeat the guard and grab the gem. hero . attack ( "Weak d…" at bounding box center [324, 74] width 120 height 126
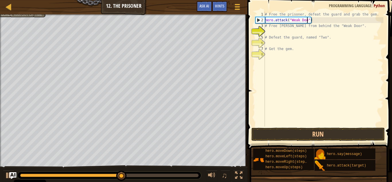
scroll to position [3, 6]
type textarea "hero.attack("Weak Door")"
click at [347, 134] on button "Run" at bounding box center [319, 134] width 134 height 13
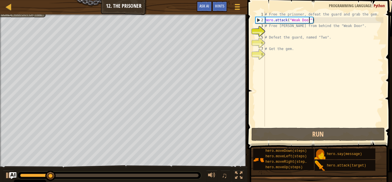
click at [272, 44] on div "# Free the prisoner, defeat the guard and grab the gem. hero . attack ( "Weak D…" at bounding box center [324, 74] width 120 height 126
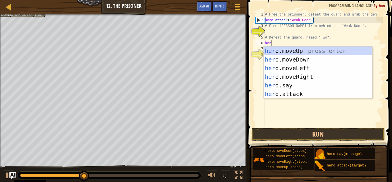
type textarea "hero"
click at [297, 77] on div "hero .moveUp press enter hero .moveDown press enter hero .moveLeft press enter …" at bounding box center [318, 81] width 109 height 69
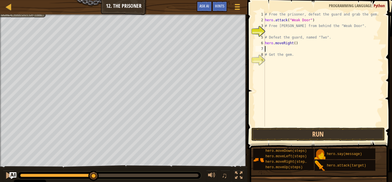
click at [296, 45] on div "# Free the prisoner, defeat the guard and grab the gem. hero . attack ( "Weak D…" at bounding box center [324, 74] width 120 height 126
type textarea "hero.moveRight(3)"
click at [286, 49] on div "# Free the prisoner, defeat the guard and grab the gem. hero . attack ( "Weak D…" at bounding box center [324, 74] width 120 height 126
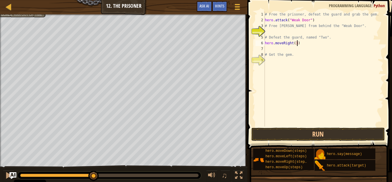
click at [297, 42] on div "# Free the prisoner, defeat the guard and grab the gem. hero . attack ( "Weak D…" at bounding box center [324, 74] width 120 height 126
type textarea "hero.moveRight(2)"
click at [270, 49] on div "# Free the prisoner, defeat the guard and grab the gem. hero . attack ( "Weak D…" at bounding box center [324, 74] width 120 height 126
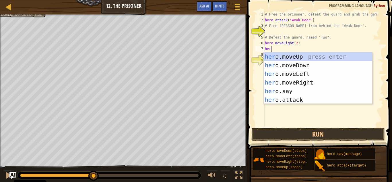
type textarea "hero"
click at [294, 62] on div "hero .moveUp press enter hero .moveDown press enter hero .moveLeft press enter …" at bounding box center [318, 86] width 109 height 69
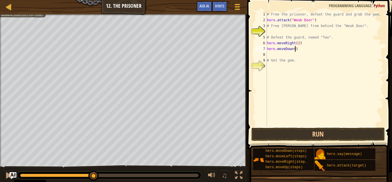
click at [295, 51] on div "# Free the prisoner, defeat the guard and grab the gem. hero . attack ( "Weak D…" at bounding box center [325, 74] width 118 height 126
type textarea "hero.moveDown(3)"
click at [276, 55] on div "# Free the prisoner, defeat the guard and grab the gem. hero . attack ( "Weak D…" at bounding box center [325, 74] width 118 height 126
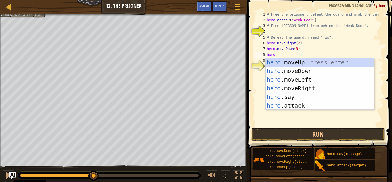
scroll to position [3, 1]
click at [289, 107] on div "hero .moveUp press enter hero .moveDown press enter hero .moveLeft press enter …" at bounding box center [320, 92] width 109 height 69
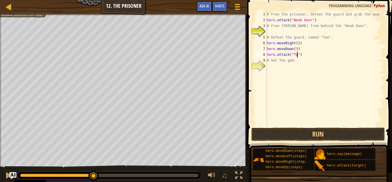
type textarea "hero.attack("Two")"
click at [270, 68] on div "# Free the prisoner, defeat the guard and grab the gem. hero . attack ( "Weak D…" at bounding box center [325, 74] width 118 height 126
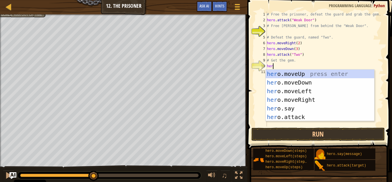
type textarea "hero"
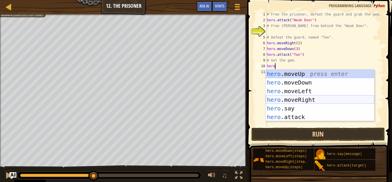
click at [288, 102] on div "hero .moveUp press enter hero .moveDown press enter hero .moveLeft press enter …" at bounding box center [320, 104] width 109 height 69
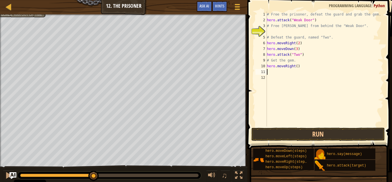
scroll to position [3, 0]
click at [297, 68] on div "# Free the prisoner, defeat the guard and grab the gem. hero . attack ( "Weak D…" at bounding box center [325, 74] width 118 height 126
type textarea "hero.moveRight()"
click at [279, 135] on button "Run" at bounding box center [319, 134] width 134 height 13
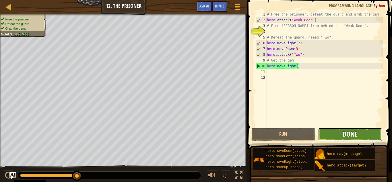
click at [345, 136] on span "Done" at bounding box center [350, 133] width 15 height 9
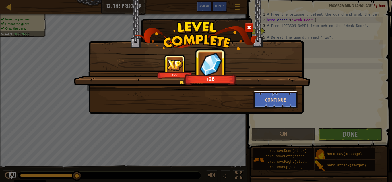
click at [286, 104] on button "Continue" at bounding box center [276, 99] width 45 height 17
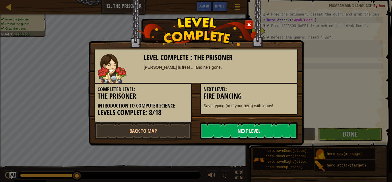
click at [285, 101] on div "Next Level: Fire Dancing Save typing (and your hero) with loops!" at bounding box center [249, 98] width 97 height 31
click at [256, 126] on link "Next Level" at bounding box center [249, 130] width 97 height 17
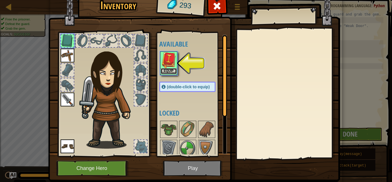
click at [166, 70] on button "Equip" at bounding box center [169, 71] width 16 height 6
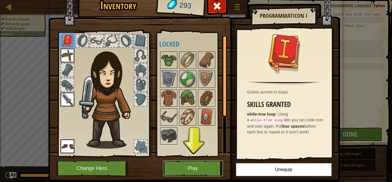
click at [209, 168] on button "Play" at bounding box center [193, 168] width 60 height 16
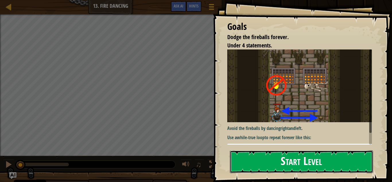
click at [293, 158] on button "Start Level" at bounding box center [301, 161] width 143 height 23
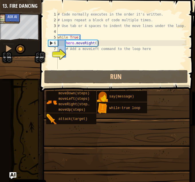
click at [103, 98] on img at bounding box center [102, 96] width 11 height 11
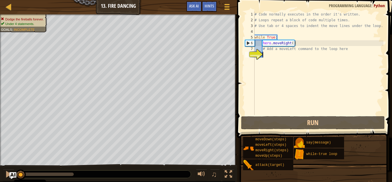
click at [301, 0] on span at bounding box center [316, 60] width 160 height 155
